Goal: Transaction & Acquisition: Purchase product/service

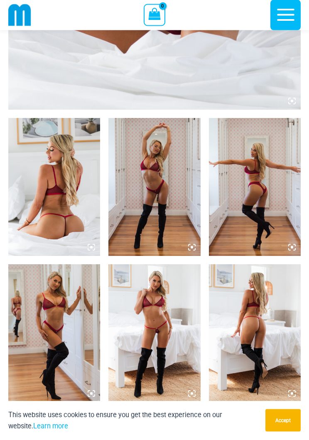
scroll to position [391, 0]
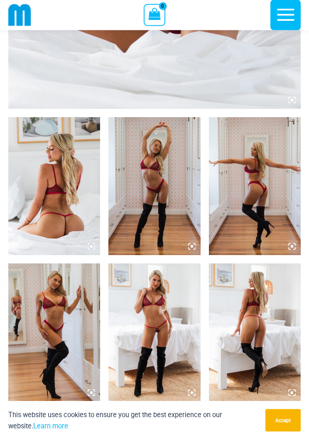
click at [261, 223] on img at bounding box center [255, 187] width 92 height 138
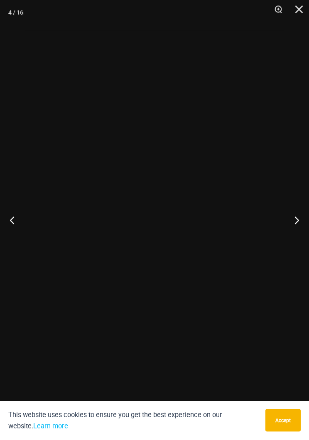
scroll to position [392, 0]
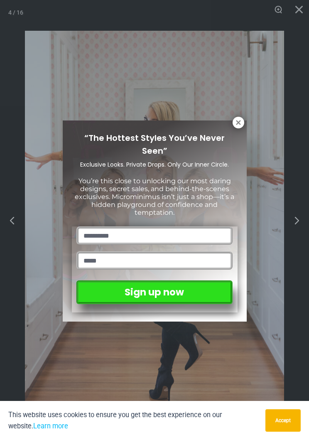
click at [234, 126] on button at bounding box center [239, 123] width 12 height 12
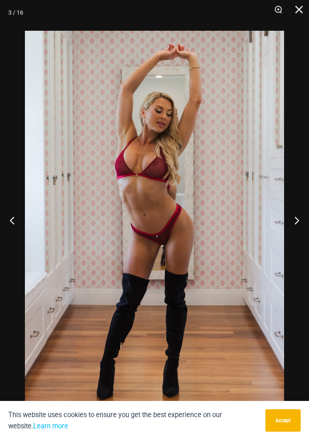
click at [302, 13] on button "Close" at bounding box center [296, 12] width 21 height 25
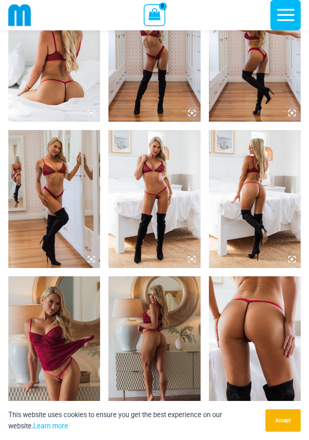
scroll to position [535, 0]
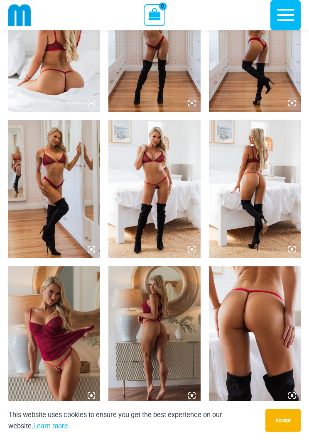
click at [171, 210] on img at bounding box center [154, 189] width 92 height 138
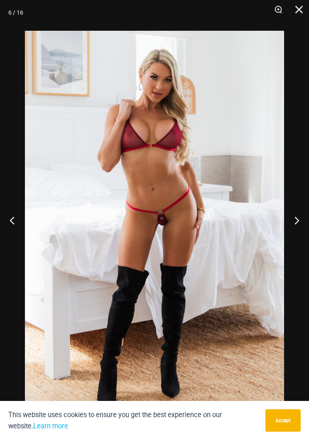
click at [306, 223] on button "Next" at bounding box center [293, 220] width 31 height 42
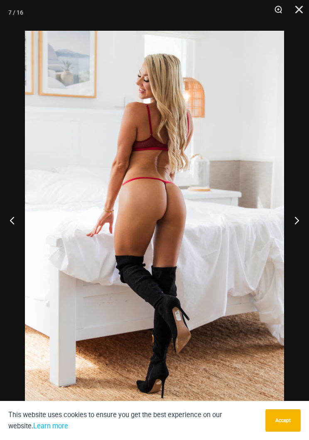
click at [300, 224] on button "Next" at bounding box center [293, 220] width 31 height 42
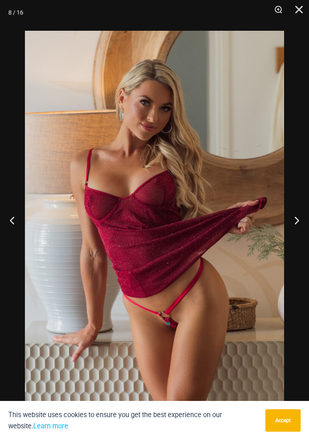
click at [298, 225] on button "Next" at bounding box center [293, 220] width 31 height 42
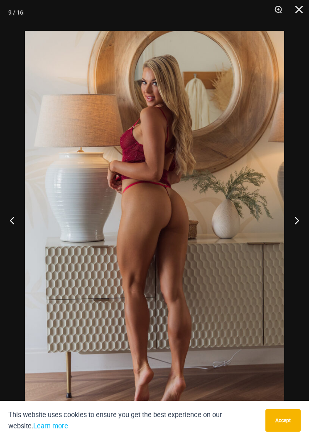
click at [299, 224] on button "Next" at bounding box center [293, 220] width 31 height 42
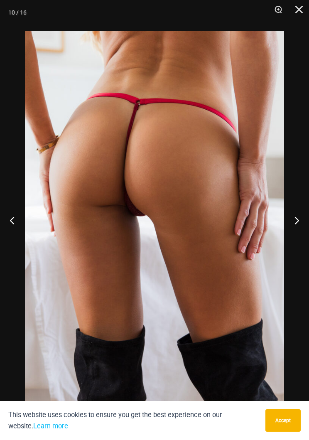
click at [298, 223] on button "Next" at bounding box center [293, 220] width 31 height 42
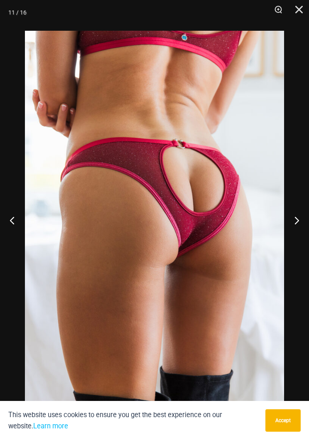
click at [302, 225] on button "Next" at bounding box center [293, 220] width 31 height 42
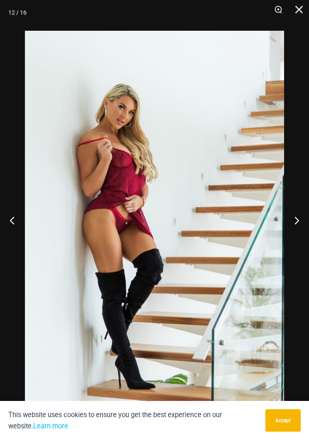
click at [302, 224] on button "Next" at bounding box center [293, 220] width 31 height 42
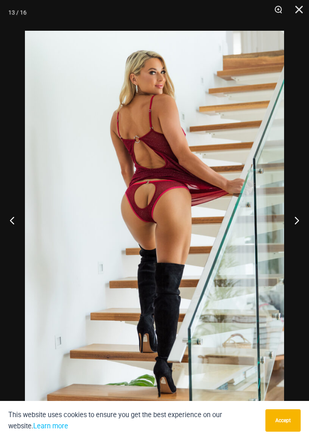
click at [297, 10] on button "Close" at bounding box center [296, 12] width 21 height 25
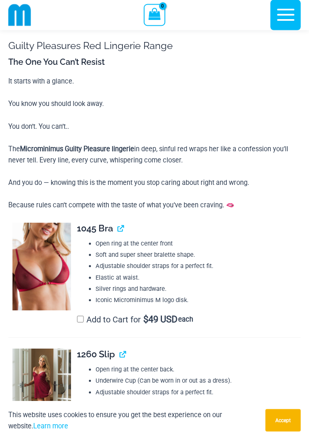
scroll to position [1236, 0]
